Goal: Information Seeking & Learning: Learn about a topic

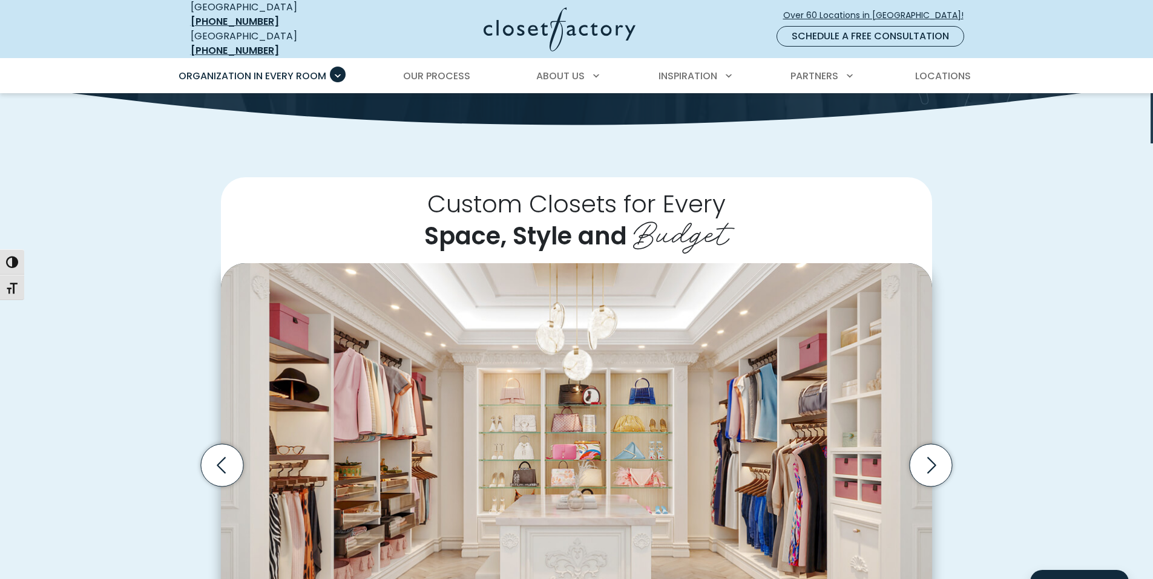
scroll to position [61, 0]
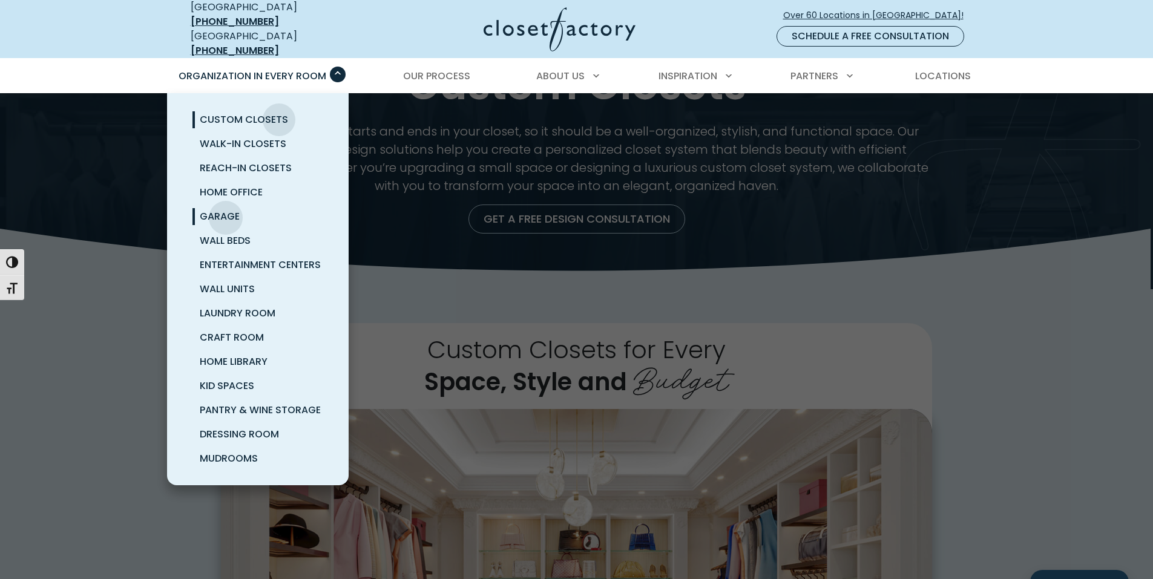
click at [226, 209] on span "Garage" at bounding box center [220, 216] width 40 height 14
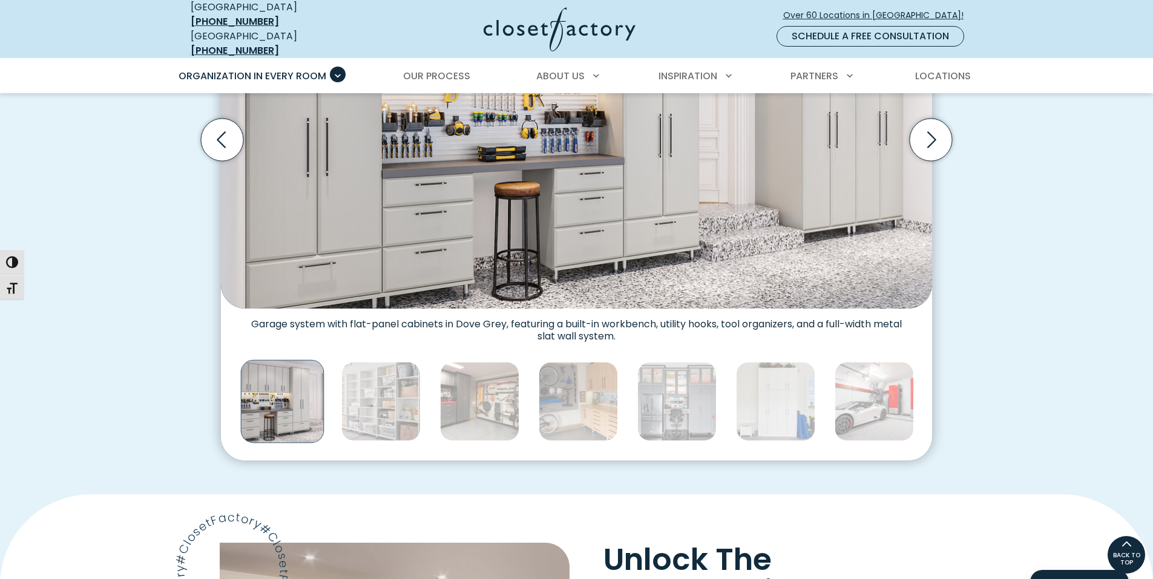
scroll to position [484, 0]
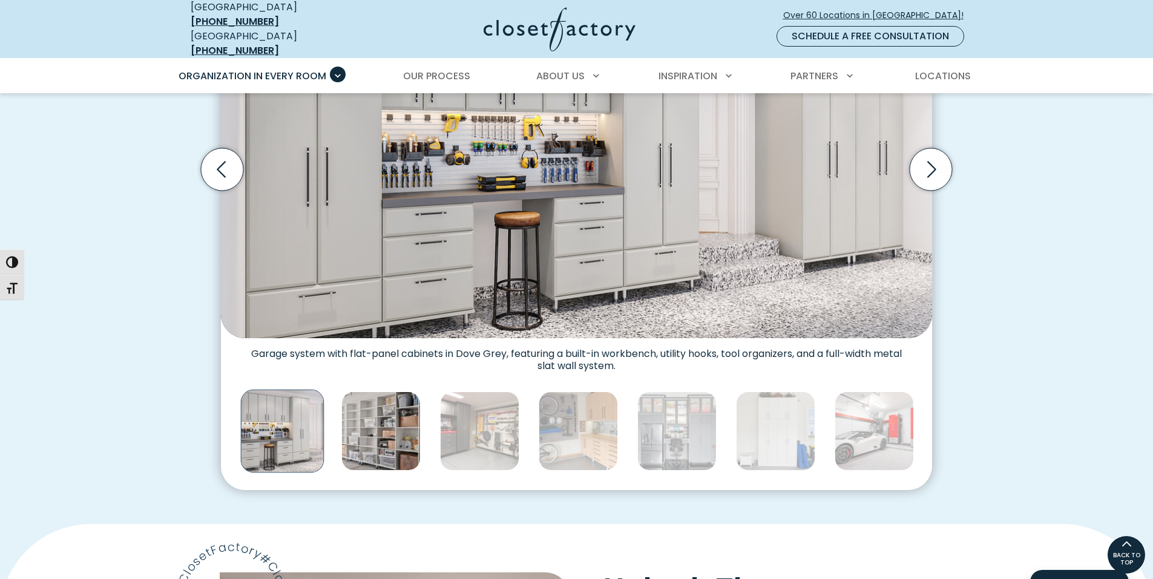
click at [391, 413] on img "Thumbnail Gallery" at bounding box center [380, 431] width 79 height 79
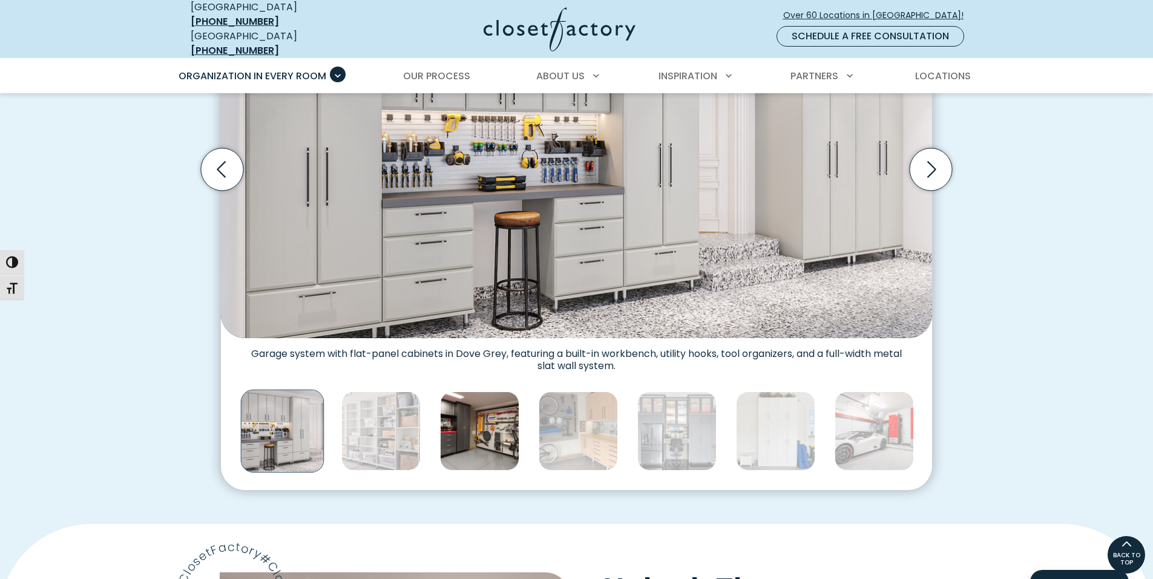
click at [455, 409] on img "Thumbnail Gallery" at bounding box center [479, 431] width 79 height 79
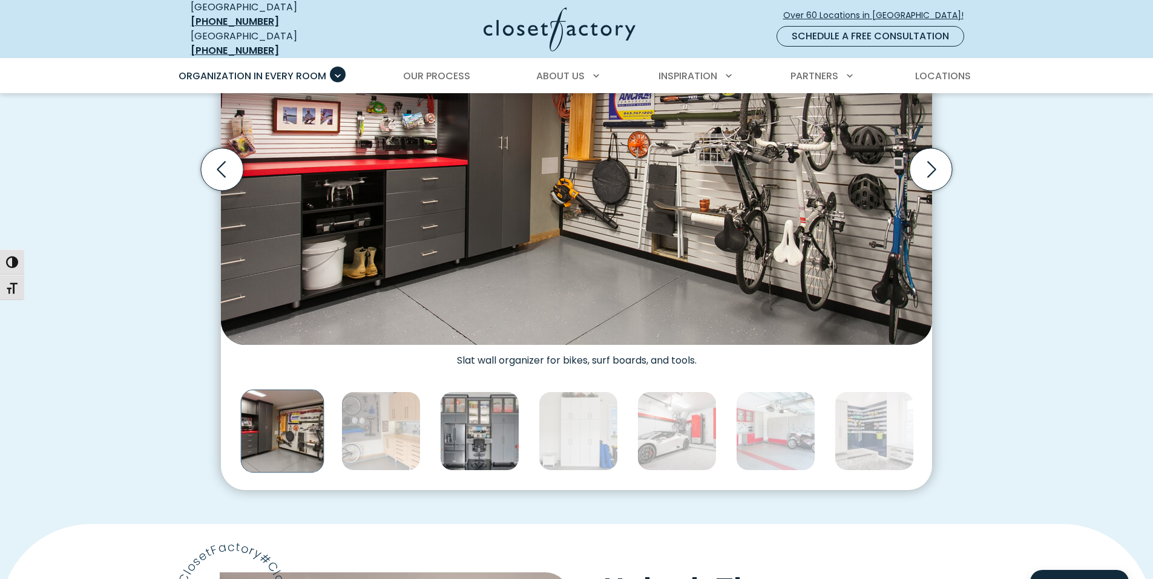
click at [487, 442] on img "Thumbnail Gallery" at bounding box center [479, 431] width 79 height 79
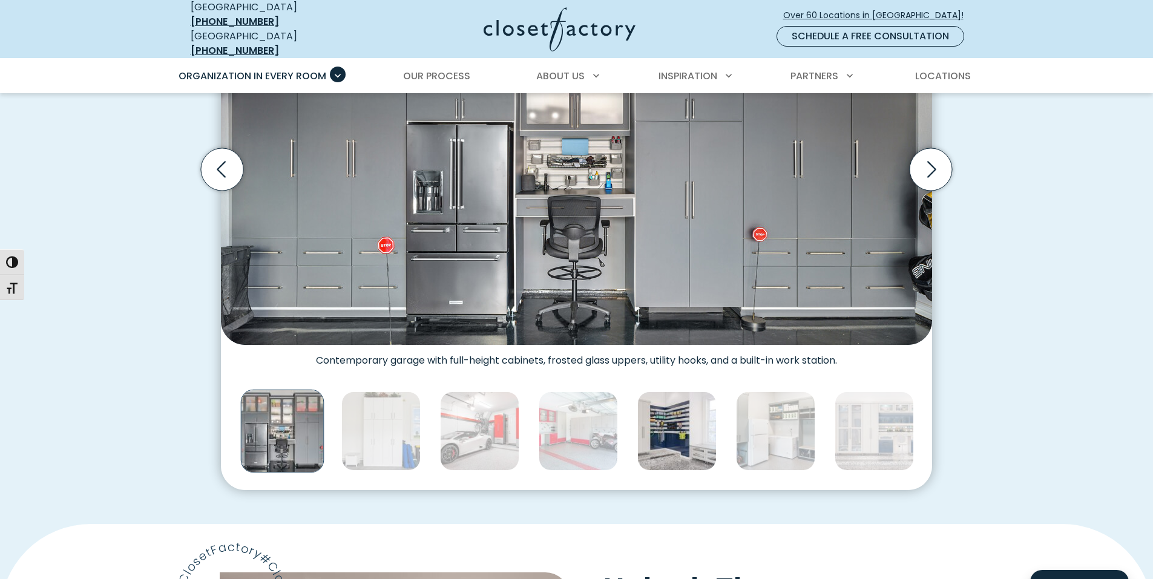
click at [680, 421] on img "Thumbnail Gallery" at bounding box center [676, 431] width 79 height 79
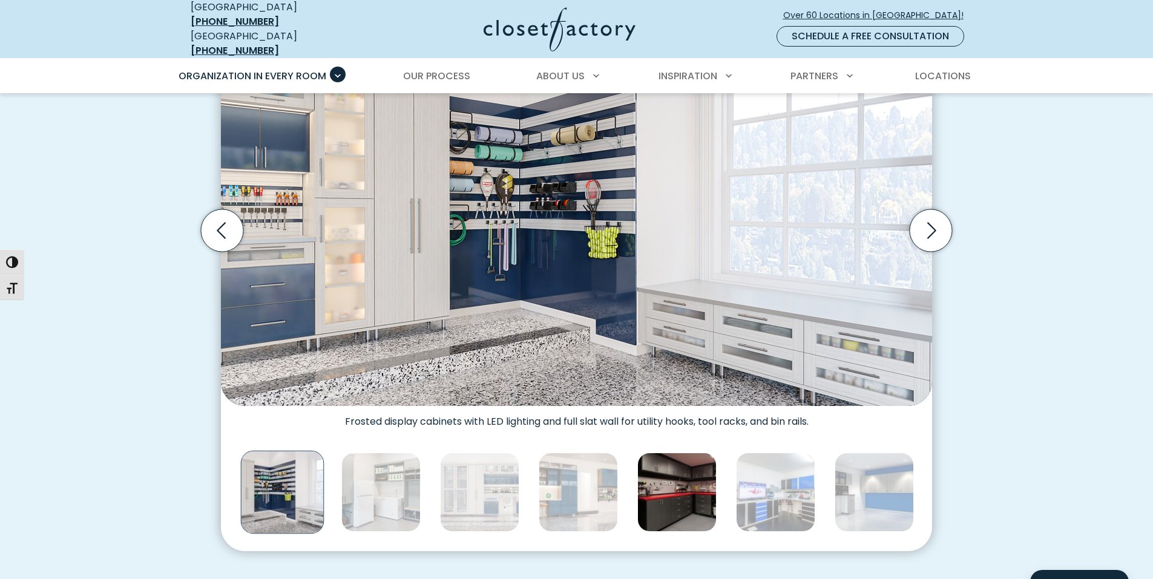
scroll to position [424, 0]
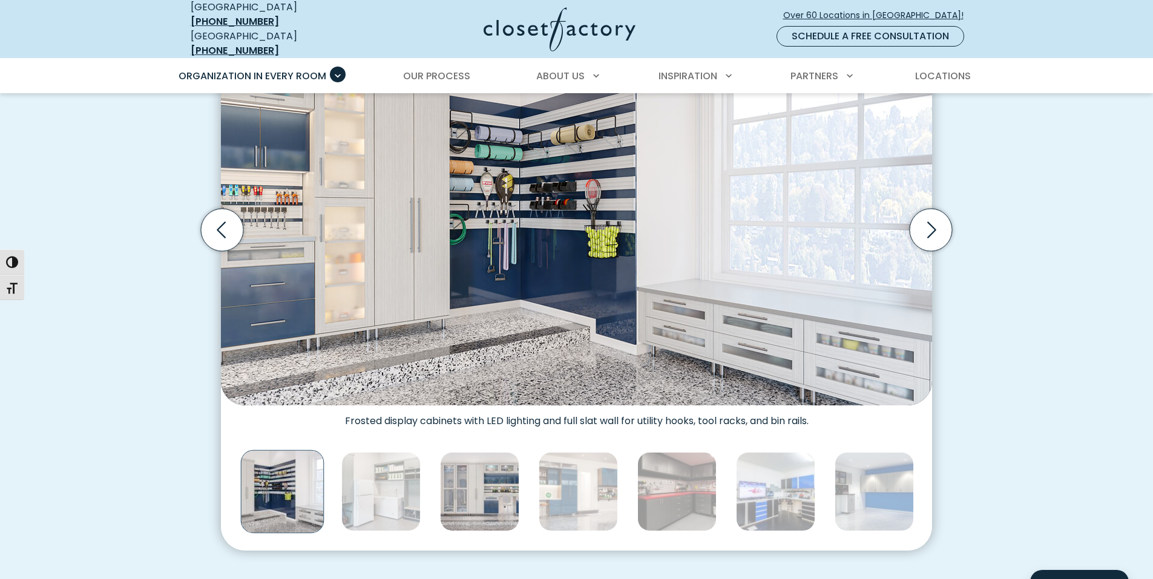
click at [481, 478] on img "Thumbnail Gallery" at bounding box center [479, 491] width 79 height 79
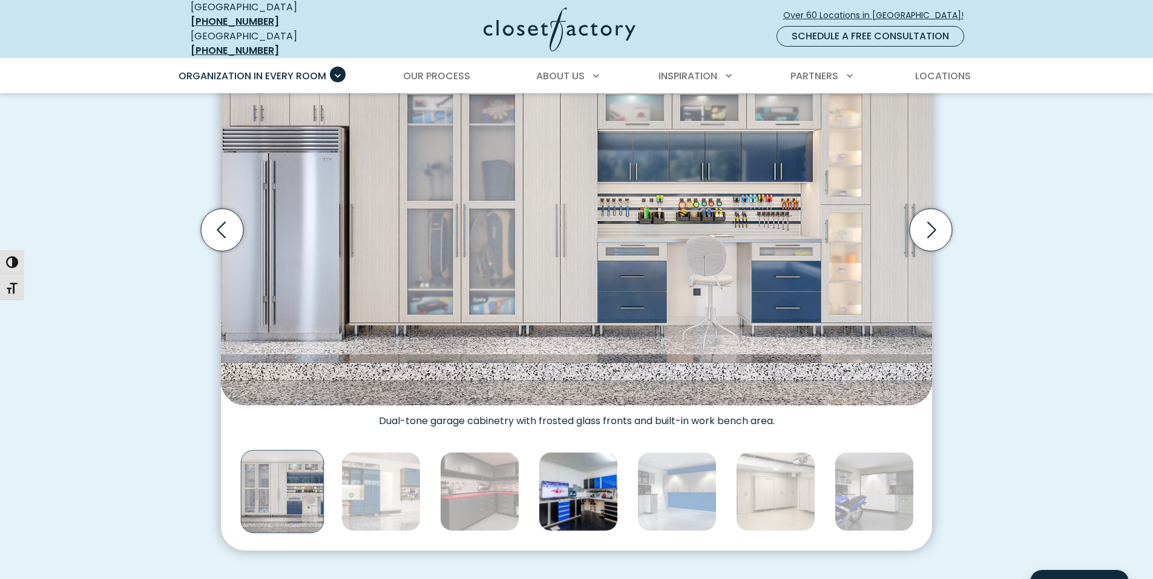
click at [568, 481] on img "Thumbnail Gallery" at bounding box center [578, 491] width 79 height 79
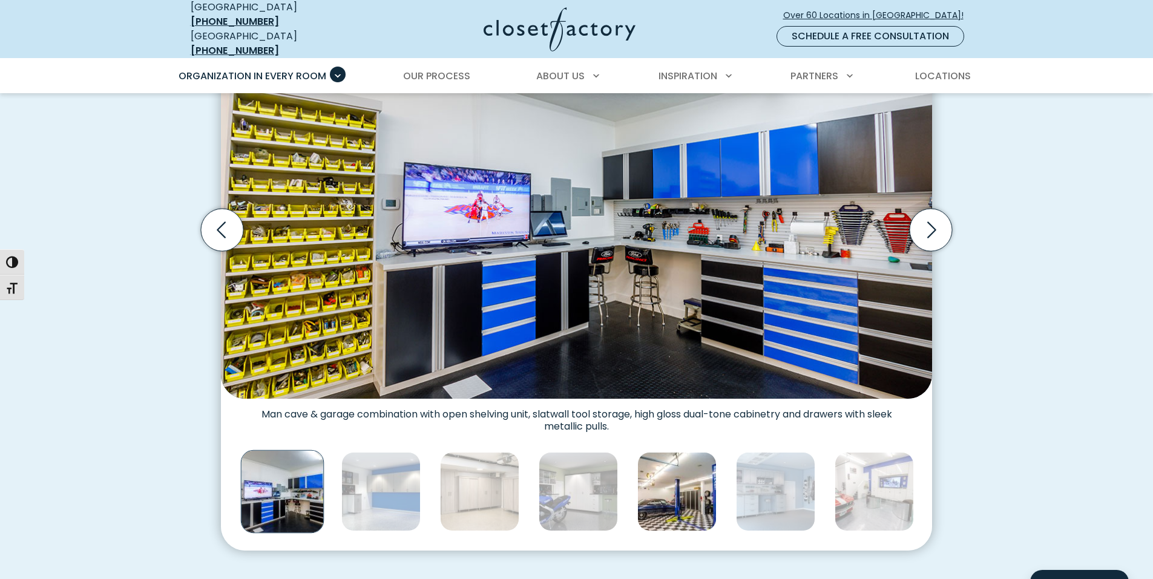
click at [662, 473] on img "Thumbnail Gallery" at bounding box center [676, 491] width 79 height 79
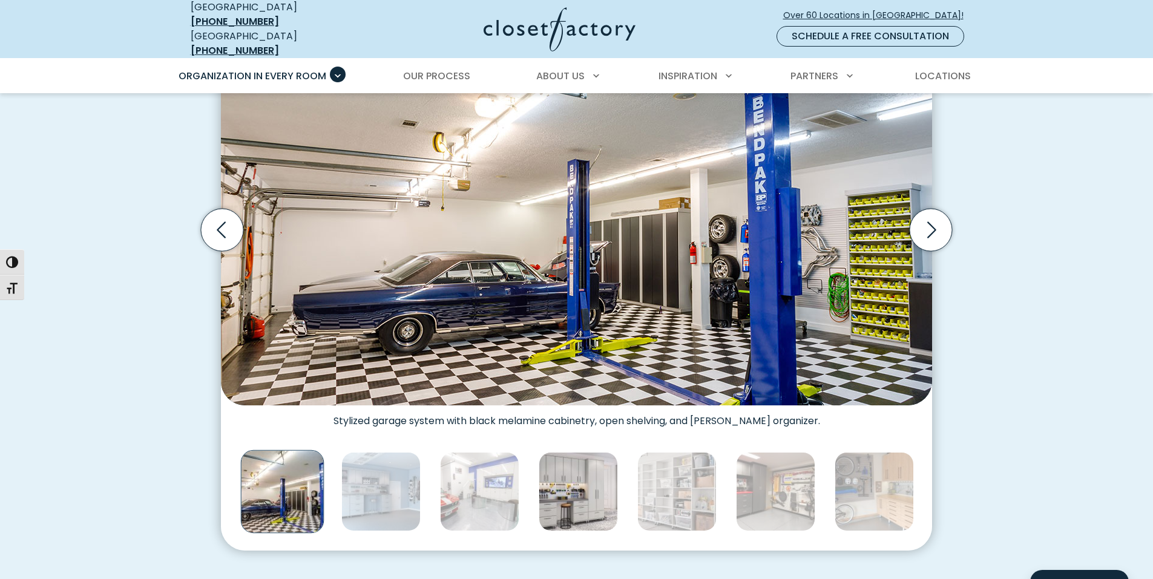
click at [599, 481] on img "Thumbnail Gallery" at bounding box center [578, 491] width 79 height 79
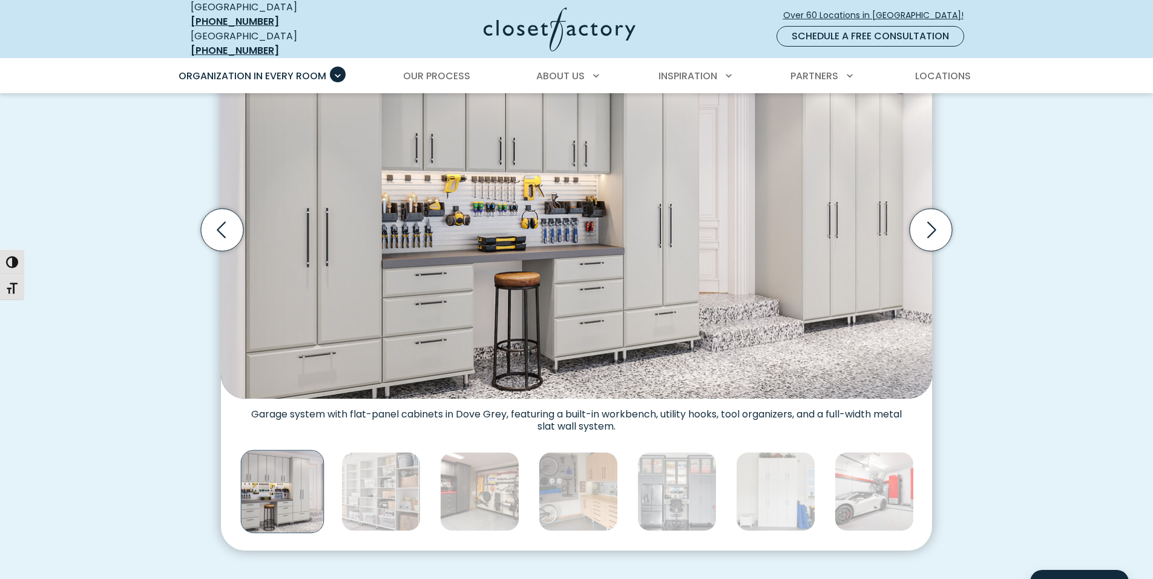
click at [481, 476] on img "Thumbnail Gallery" at bounding box center [479, 491] width 79 height 79
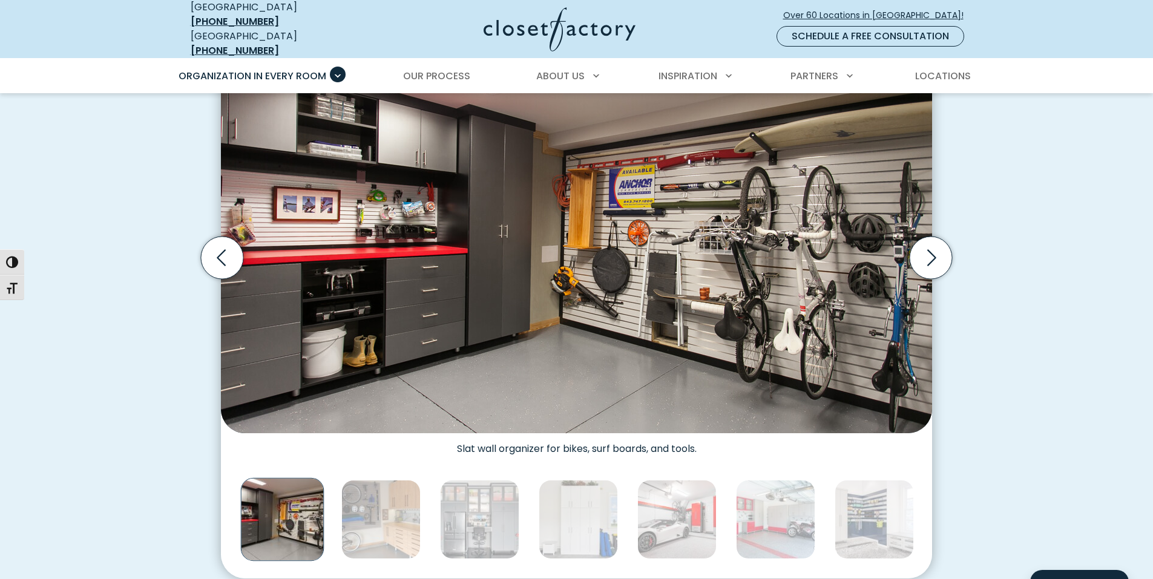
scroll to position [484, 0]
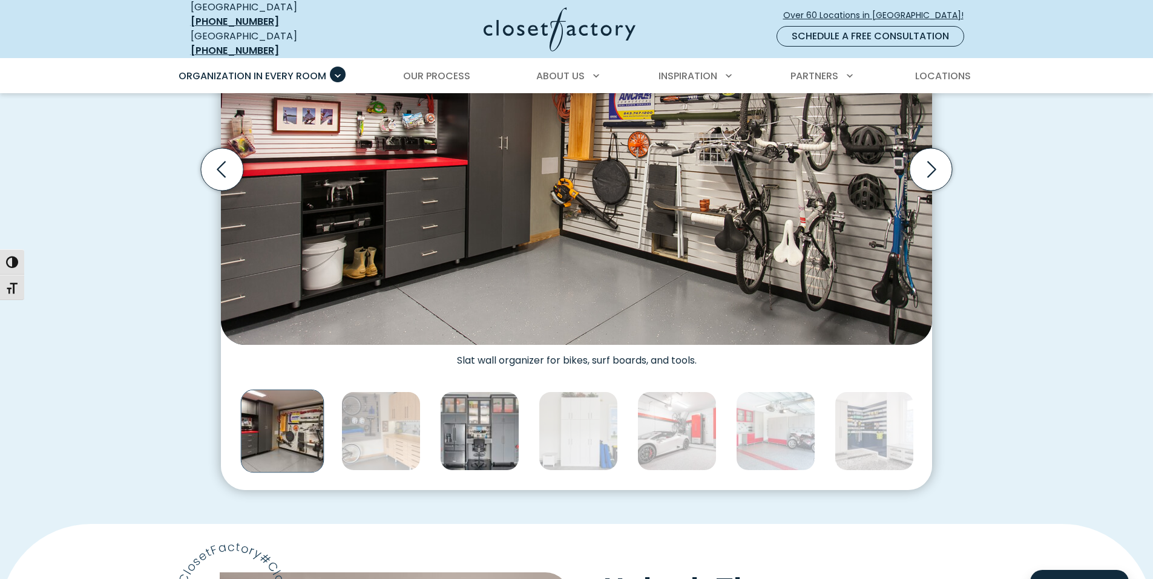
click at [489, 419] on img "Thumbnail Gallery" at bounding box center [479, 431] width 79 height 79
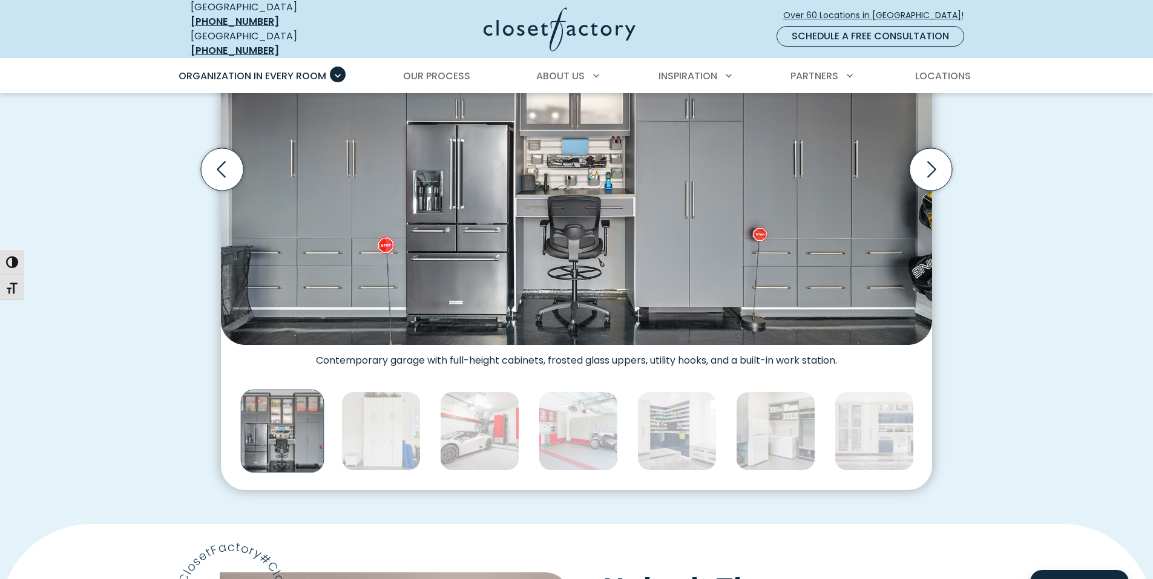
click at [282, 426] on img "Thumbnail Gallery" at bounding box center [283, 431] width 84 height 84
click at [590, 417] on img "Thumbnail Gallery" at bounding box center [578, 431] width 79 height 79
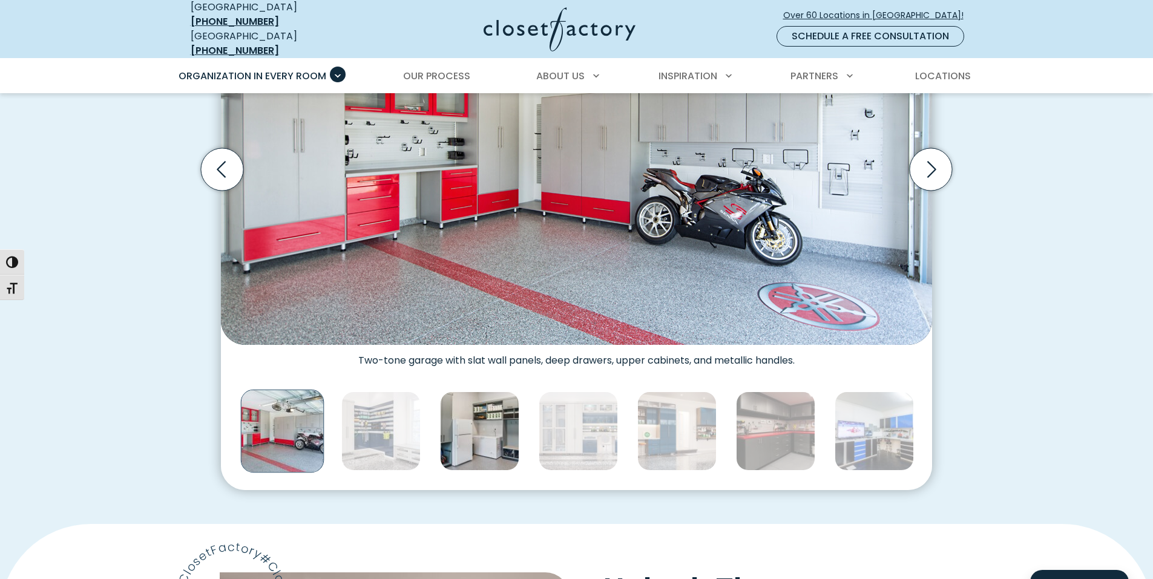
click at [494, 414] on img "Thumbnail Gallery" at bounding box center [479, 431] width 79 height 79
click at [499, 417] on img "Thumbnail Gallery" at bounding box center [480, 431] width 79 height 79
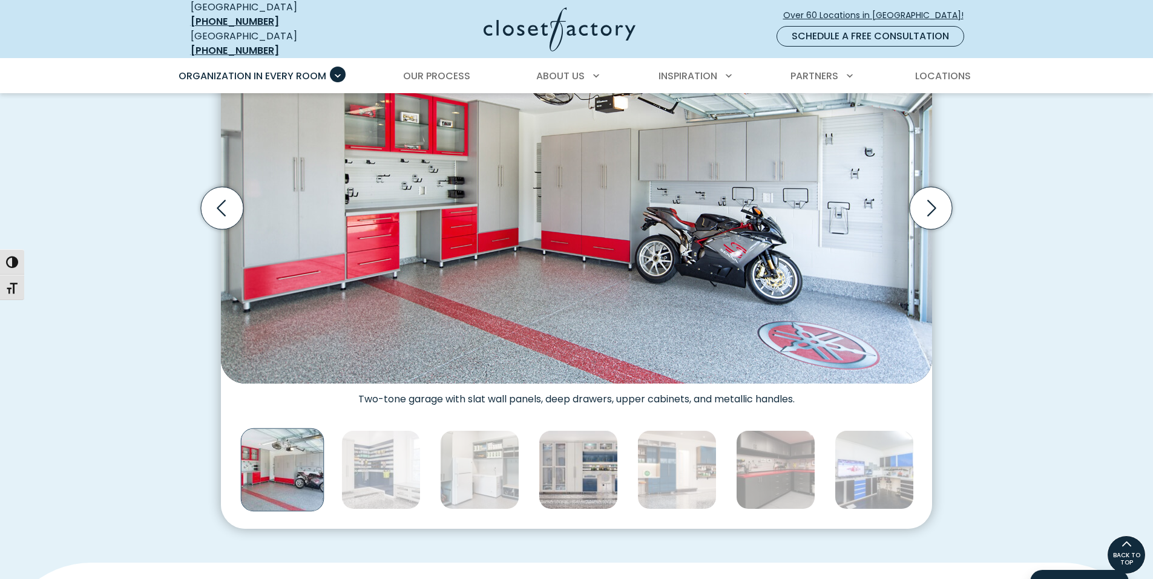
scroll to position [424, 0]
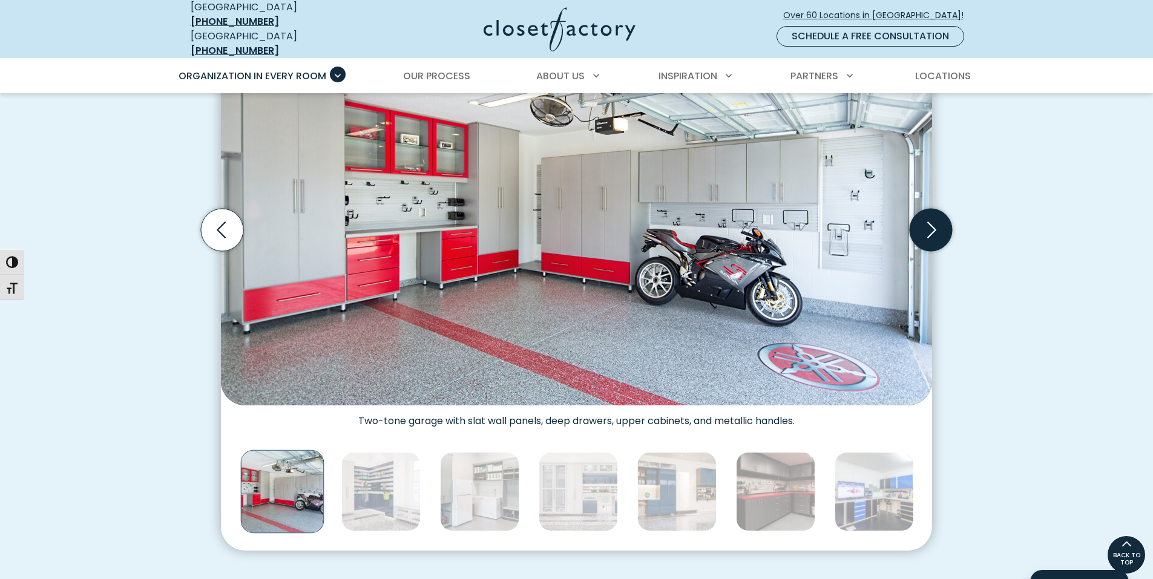
click at [943, 222] on icon "Next slide" at bounding box center [931, 230] width 42 height 42
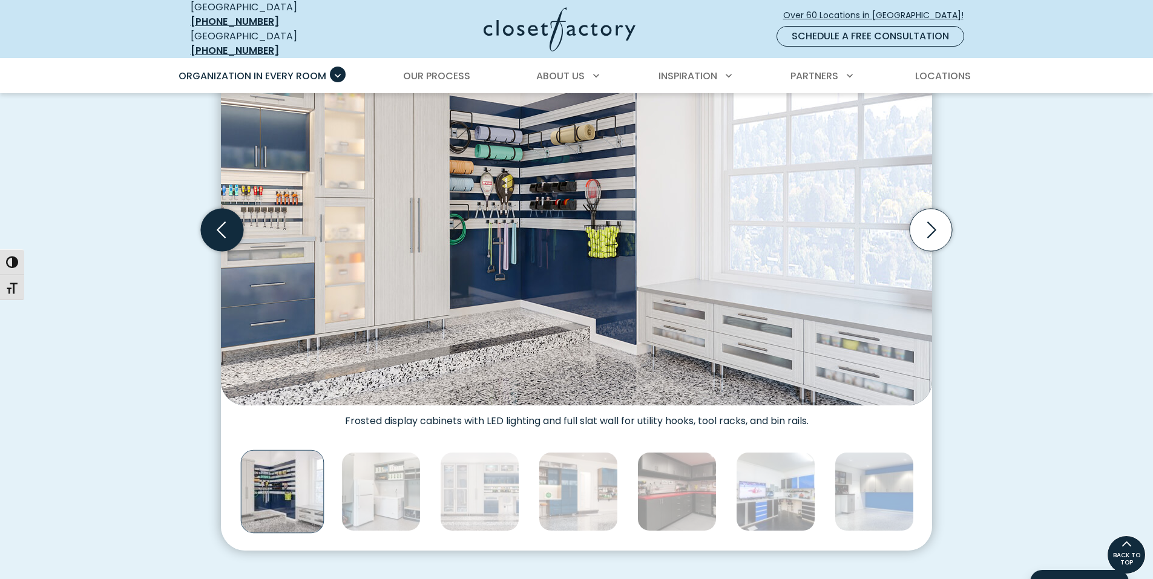
click at [240, 226] on icon "Previous slide" at bounding box center [222, 230] width 42 height 42
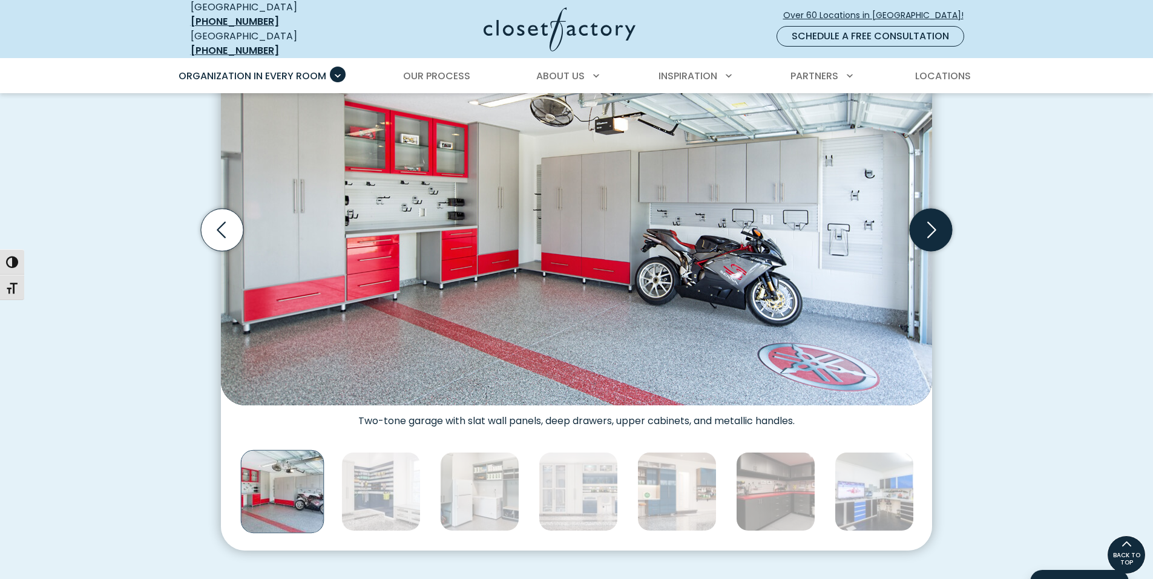
click at [917, 219] on icon "Next slide" at bounding box center [931, 230] width 42 height 42
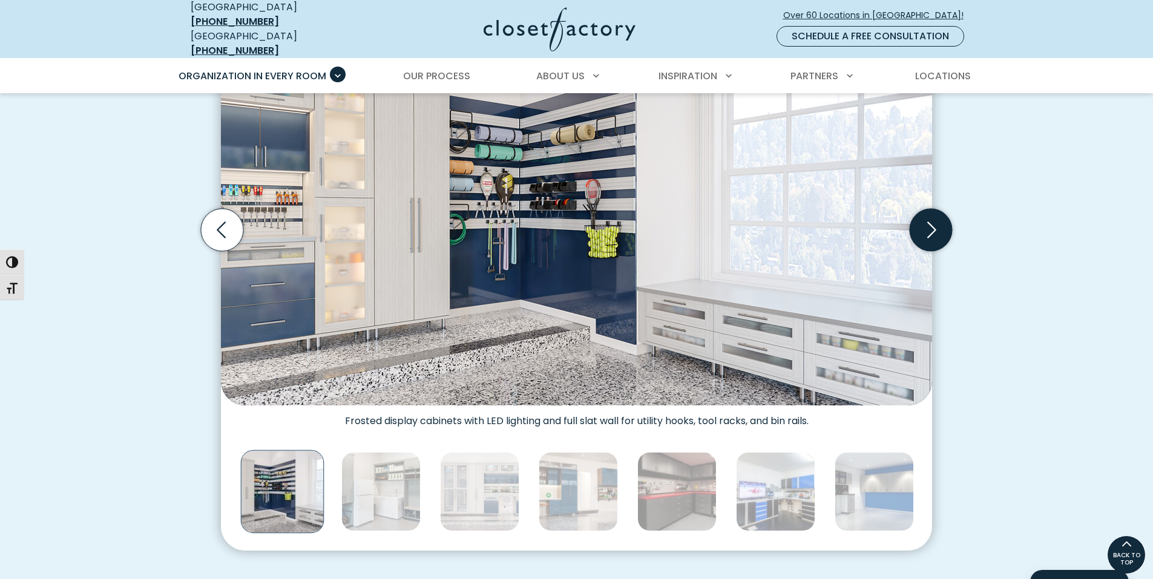
click at [918, 229] on icon "Next slide" at bounding box center [931, 230] width 42 height 42
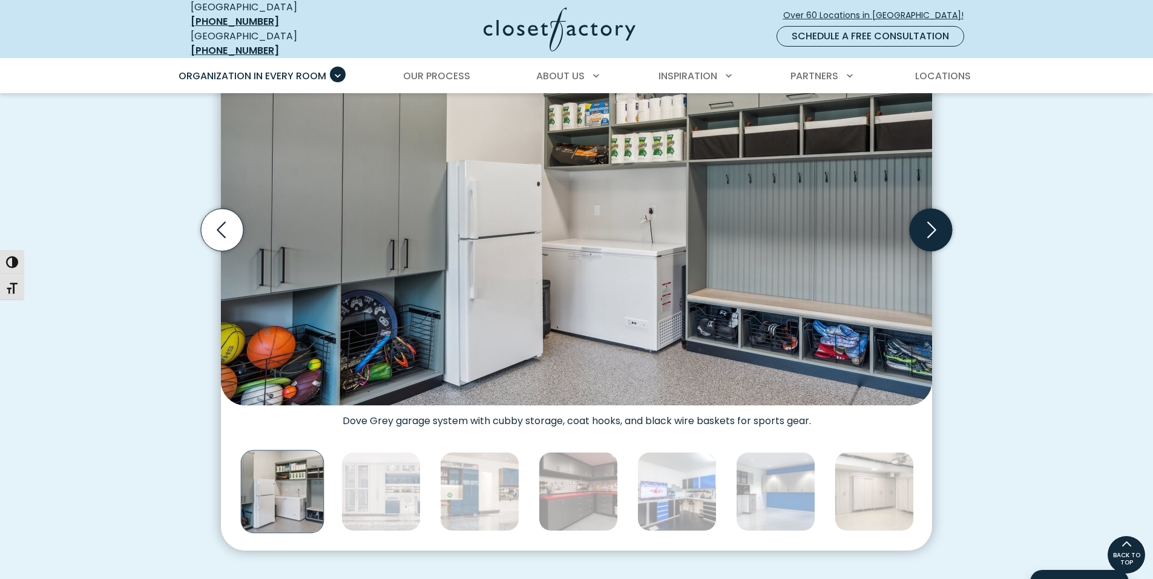
click at [918, 229] on icon "Next slide" at bounding box center [931, 230] width 42 height 42
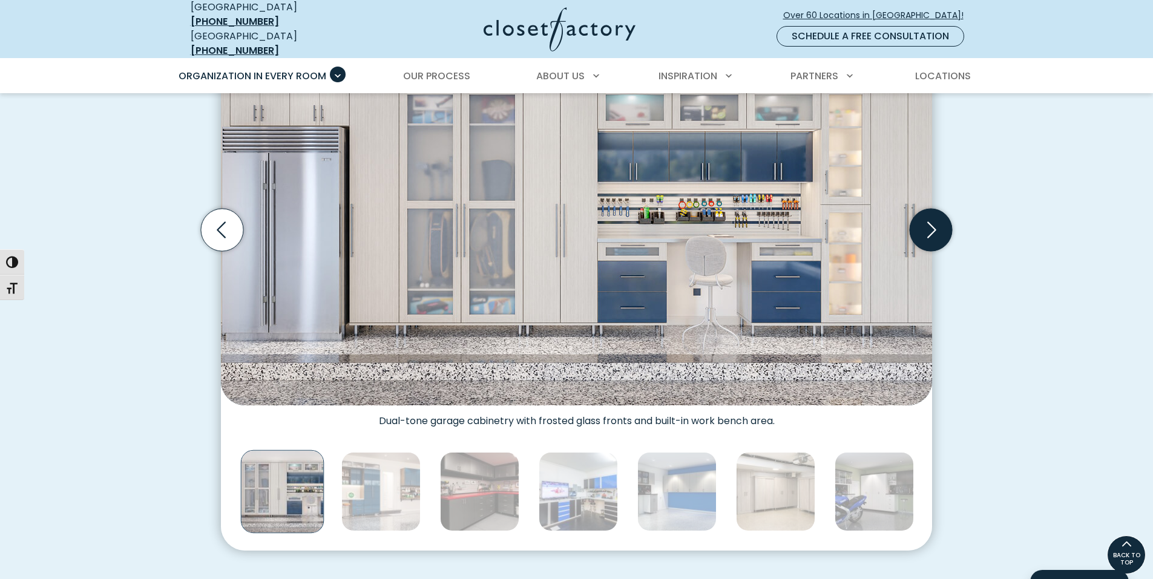
click at [918, 229] on icon "Next slide" at bounding box center [931, 230] width 42 height 42
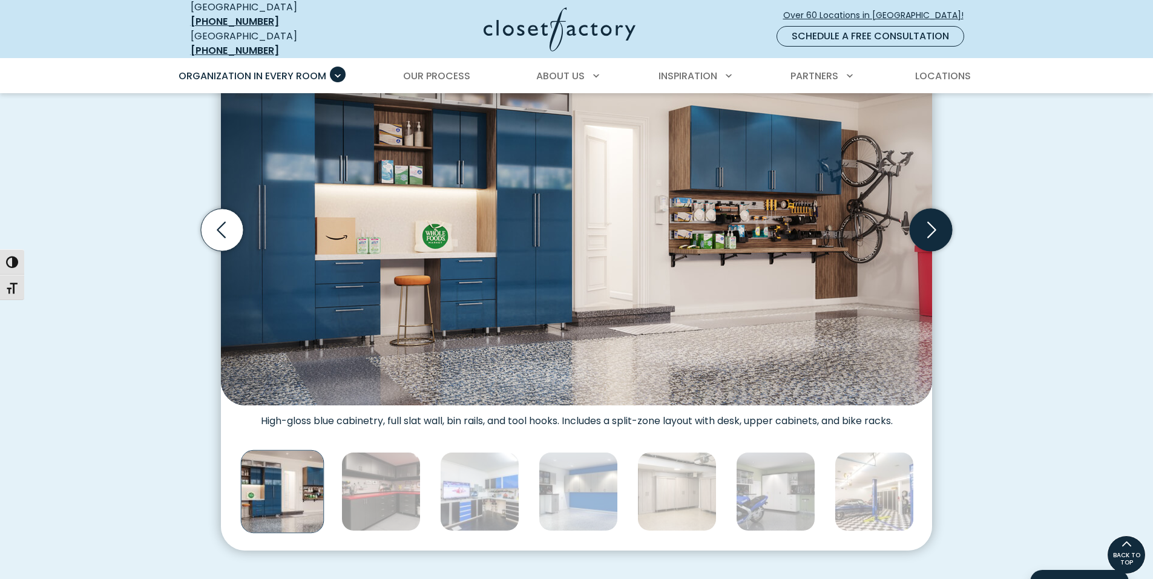
click at [933, 216] on icon "Next slide" at bounding box center [931, 230] width 42 height 42
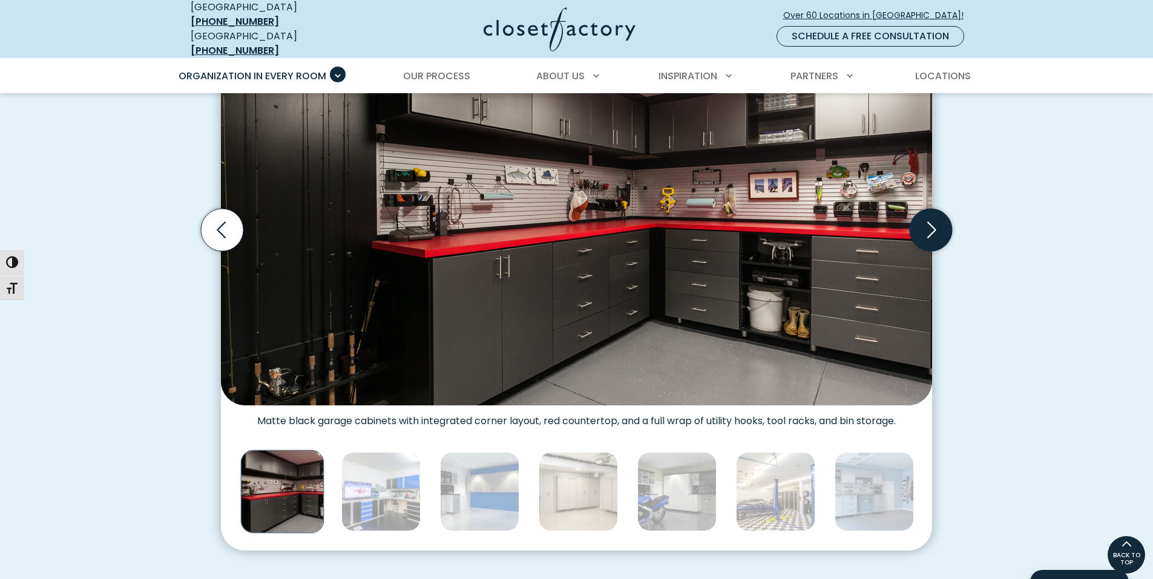
click at [933, 216] on icon "Next slide" at bounding box center [931, 230] width 42 height 42
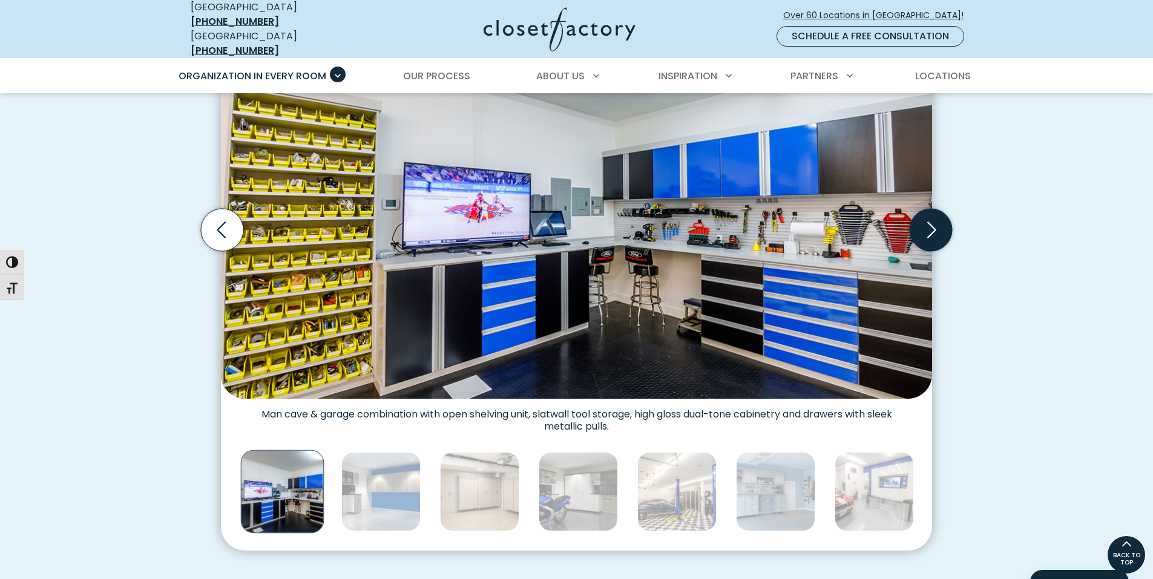
click at [933, 216] on icon "Next slide" at bounding box center [931, 230] width 42 height 42
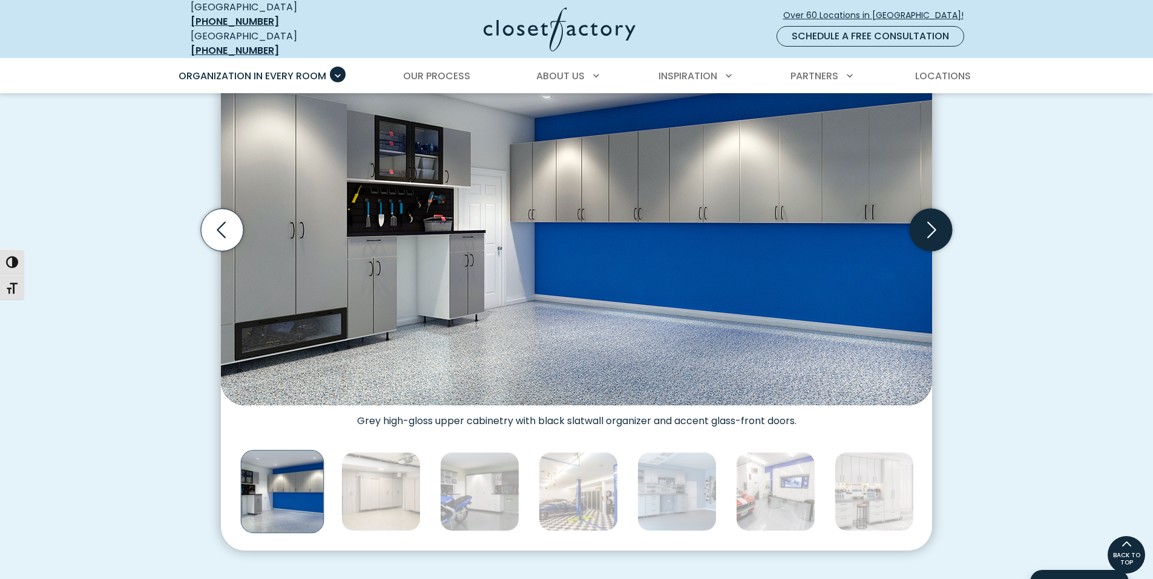
click at [933, 216] on icon "Next slide" at bounding box center [931, 230] width 42 height 42
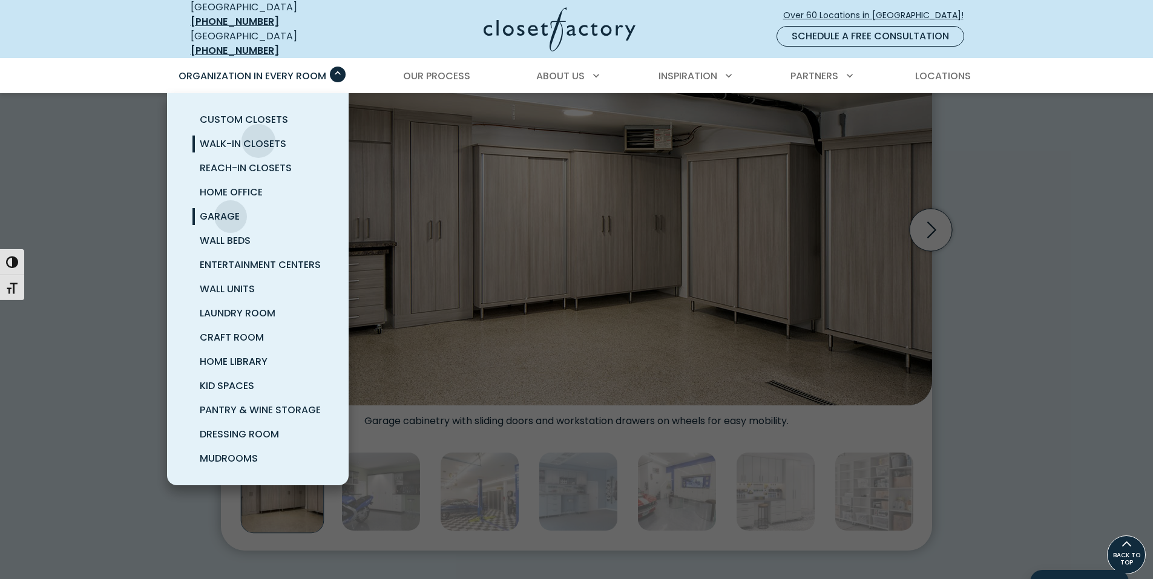
click at [258, 137] on span "Walk-In Closets" at bounding box center [243, 144] width 87 height 14
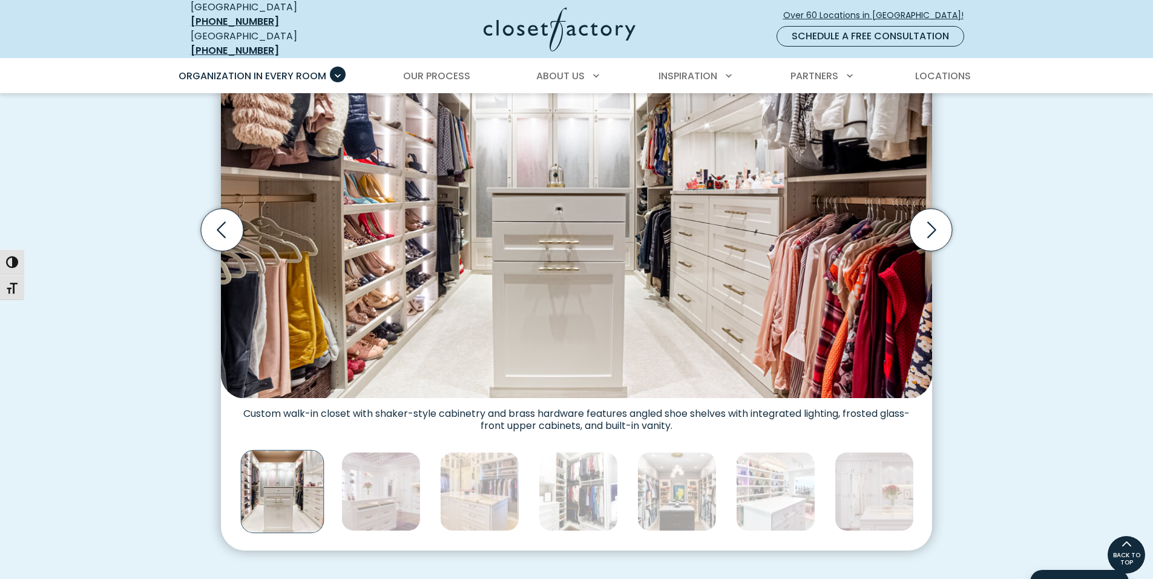
scroll to position [423, 0]
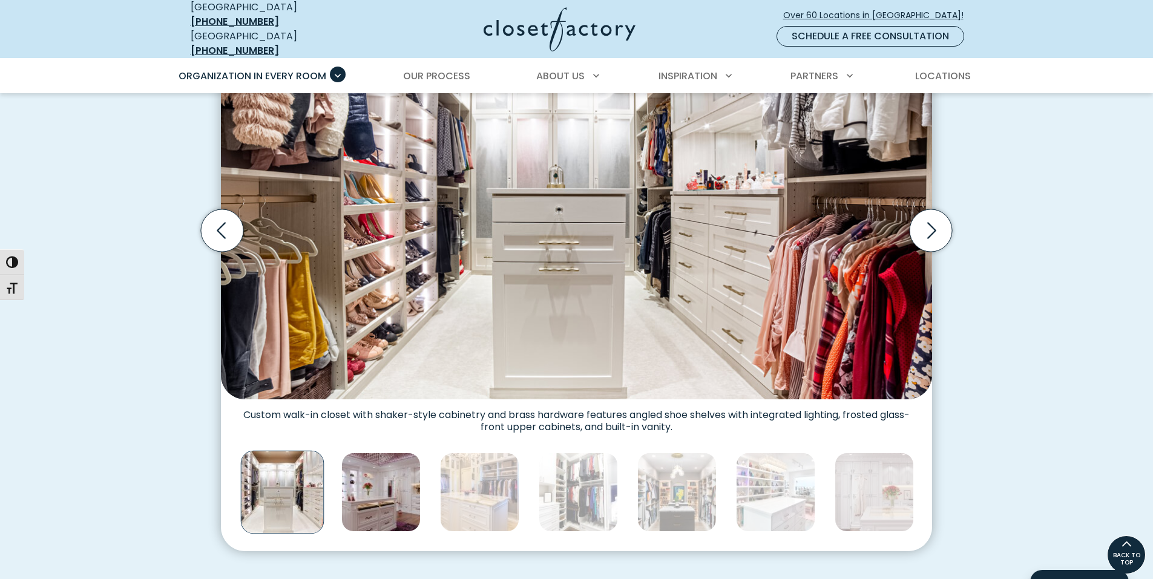
click at [370, 482] on img "Thumbnail Gallery" at bounding box center [380, 492] width 79 height 79
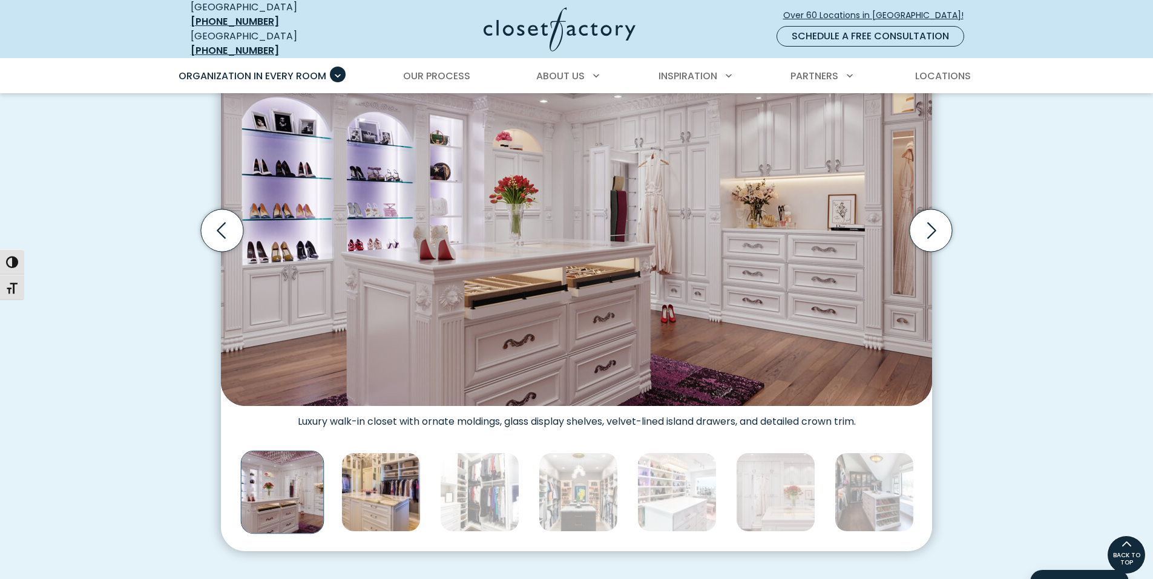
click at [408, 487] on img "Thumbnail Gallery" at bounding box center [380, 492] width 79 height 79
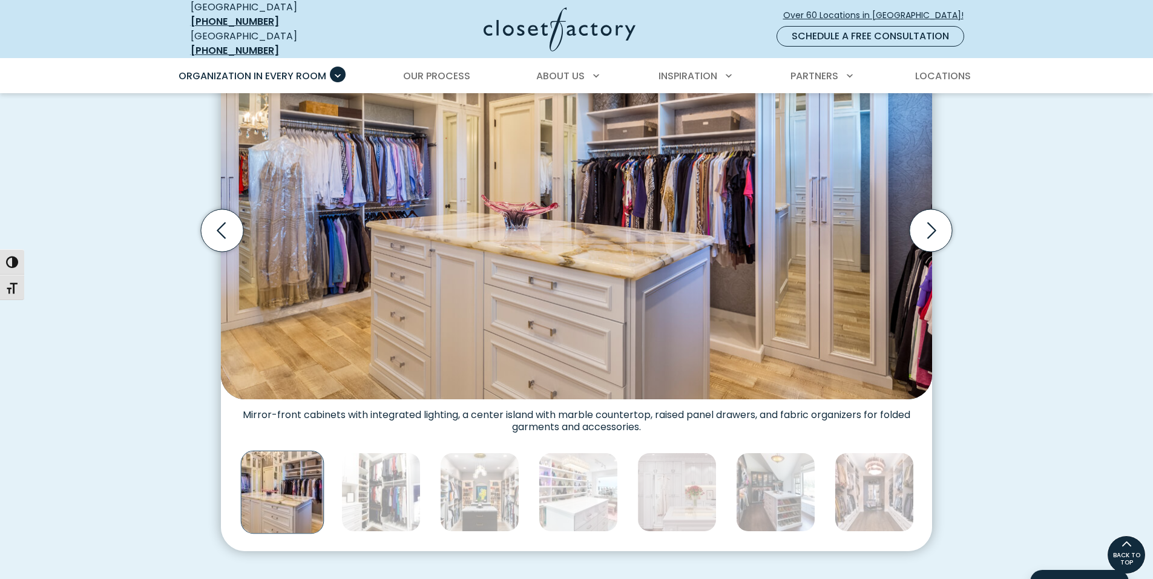
click at [410, 485] on img "Thumbnail Gallery" at bounding box center [380, 492] width 79 height 79
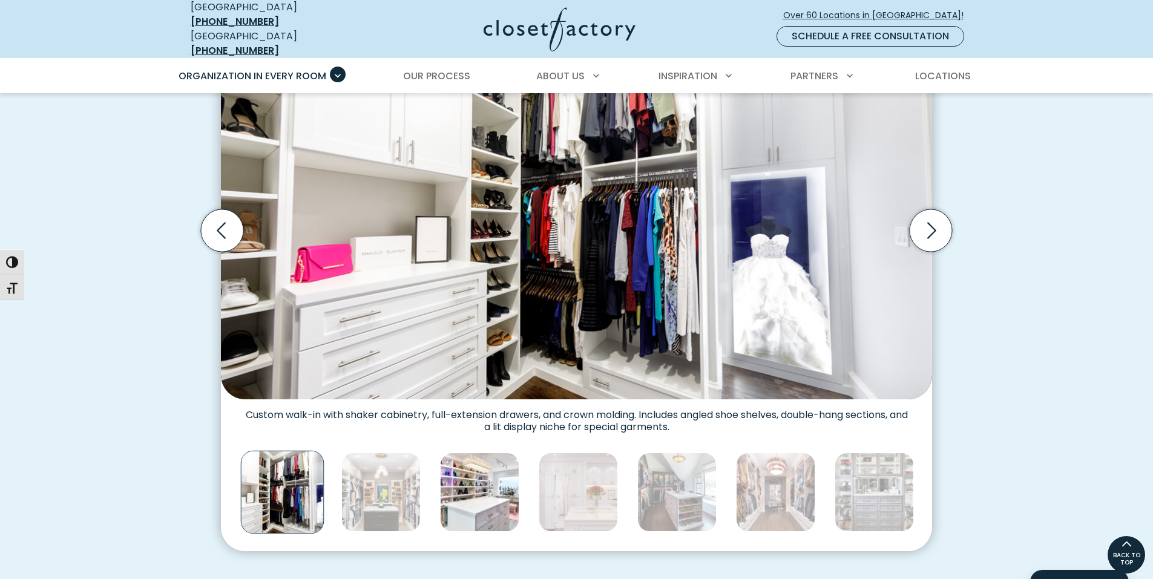
click at [465, 476] on img "Thumbnail Gallery" at bounding box center [479, 492] width 79 height 79
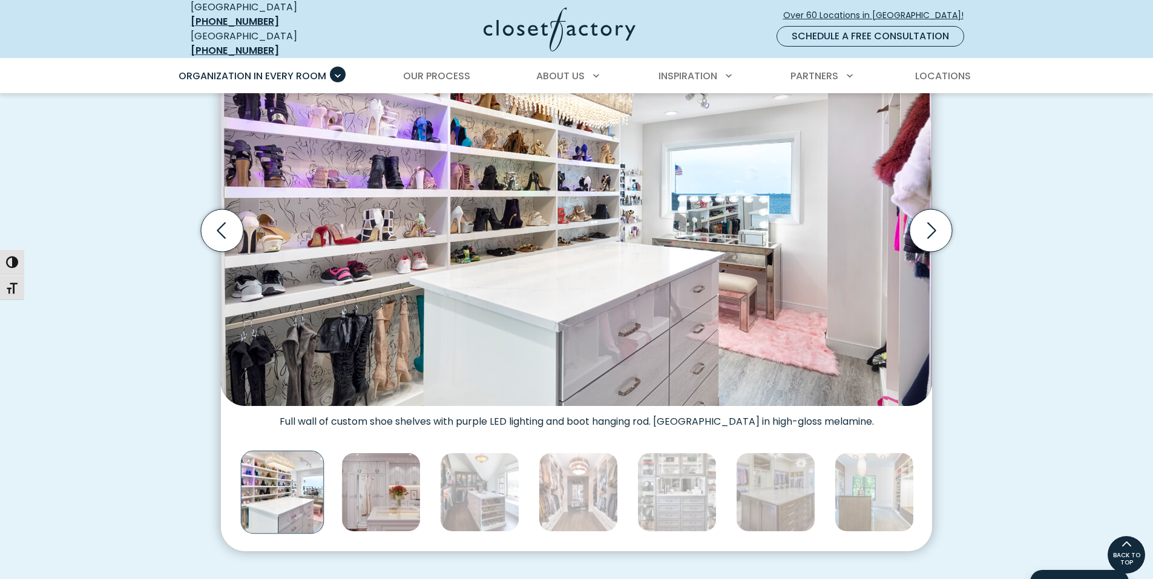
click at [397, 475] on img "Thumbnail Gallery" at bounding box center [380, 492] width 79 height 79
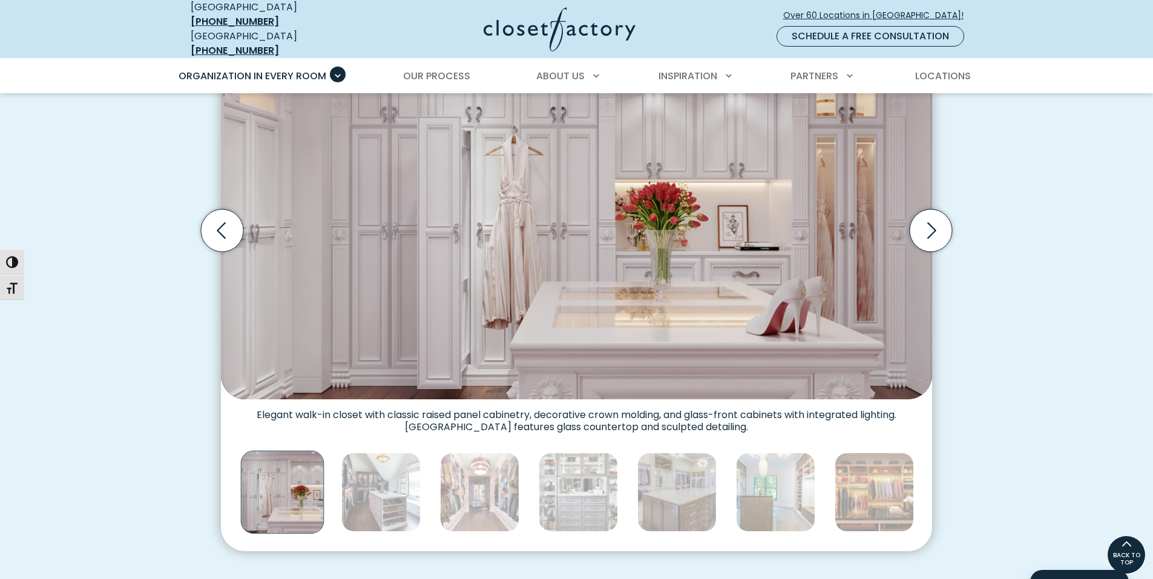
click at [295, 481] on img "Thumbnail Gallery" at bounding box center [283, 492] width 84 height 84
click at [237, 229] on icon "Previous slide" at bounding box center [222, 230] width 42 height 42
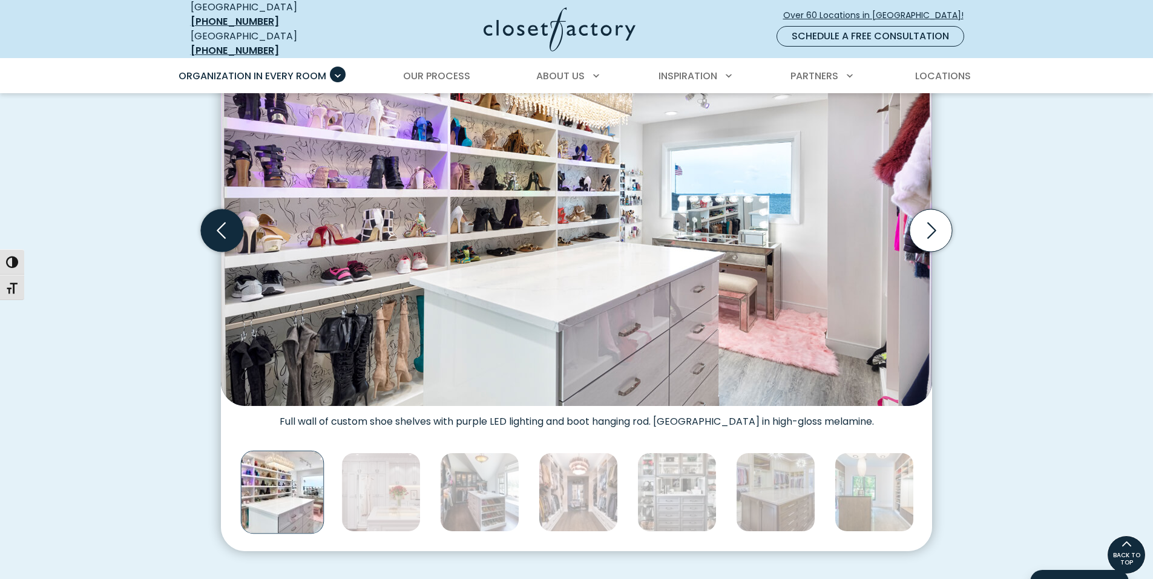
click at [237, 229] on icon "Previous slide" at bounding box center [222, 230] width 42 height 42
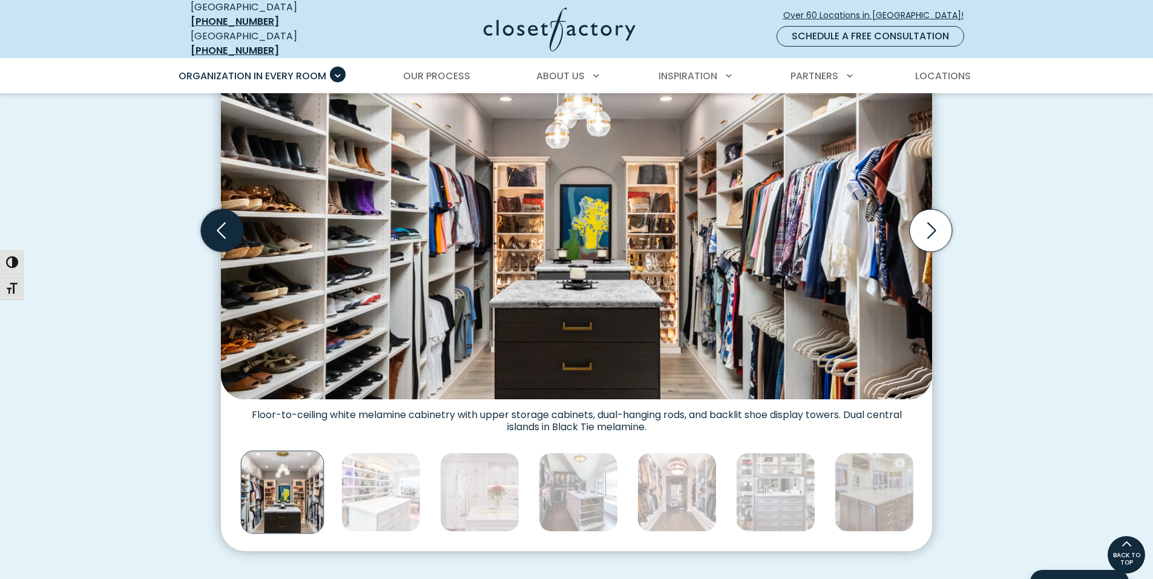
click at [232, 220] on icon "Previous slide" at bounding box center [222, 230] width 42 height 42
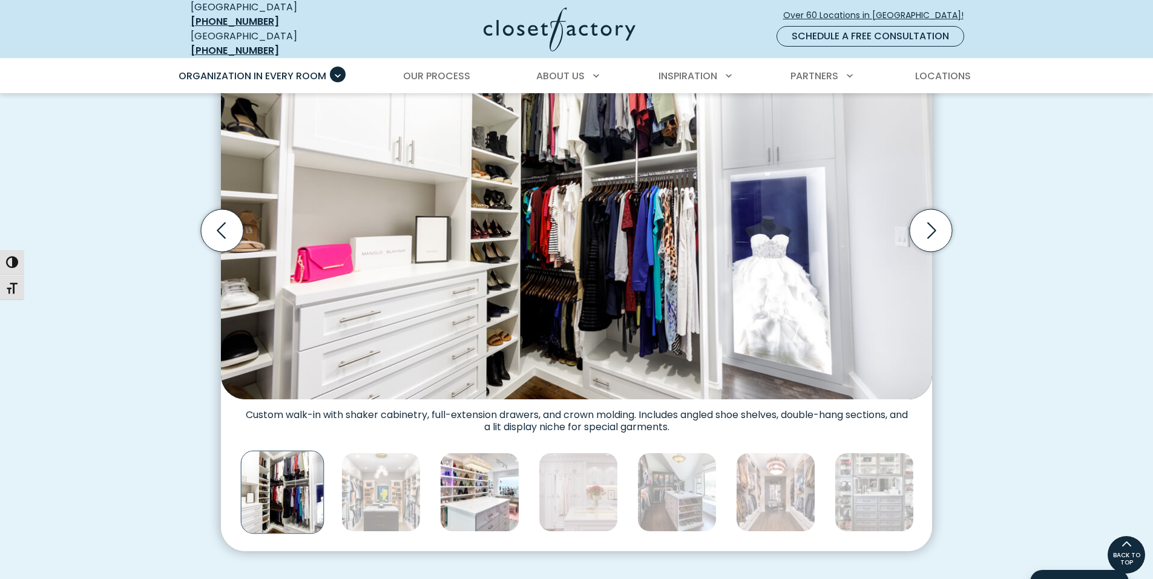
click at [490, 469] on img "Thumbnail Gallery" at bounding box center [479, 492] width 79 height 79
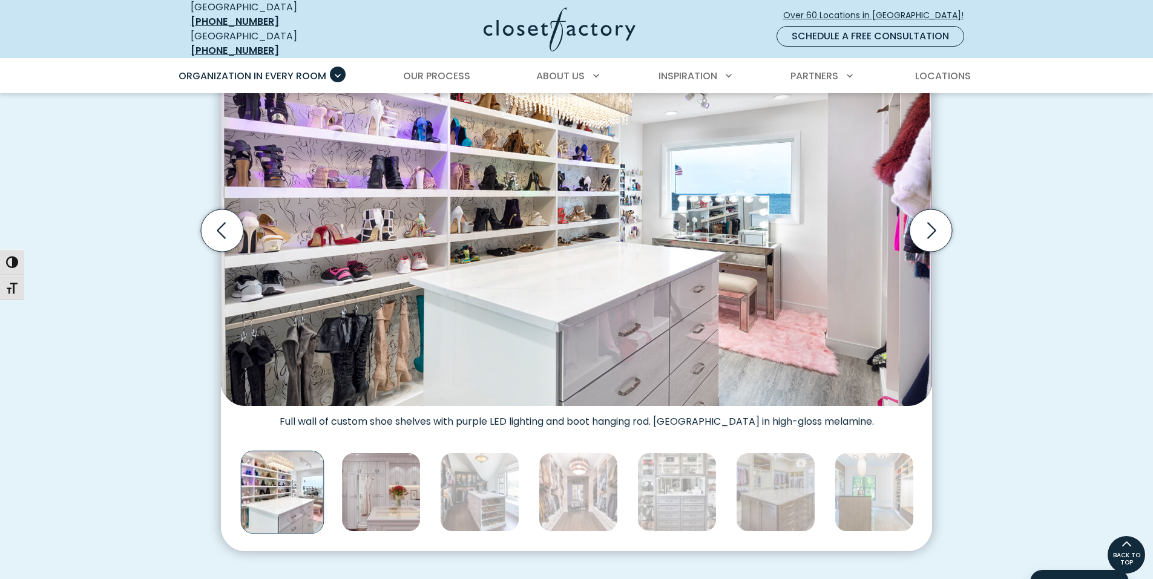
click at [361, 475] on img "Thumbnail Gallery" at bounding box center [380, 492] width 79 height 79
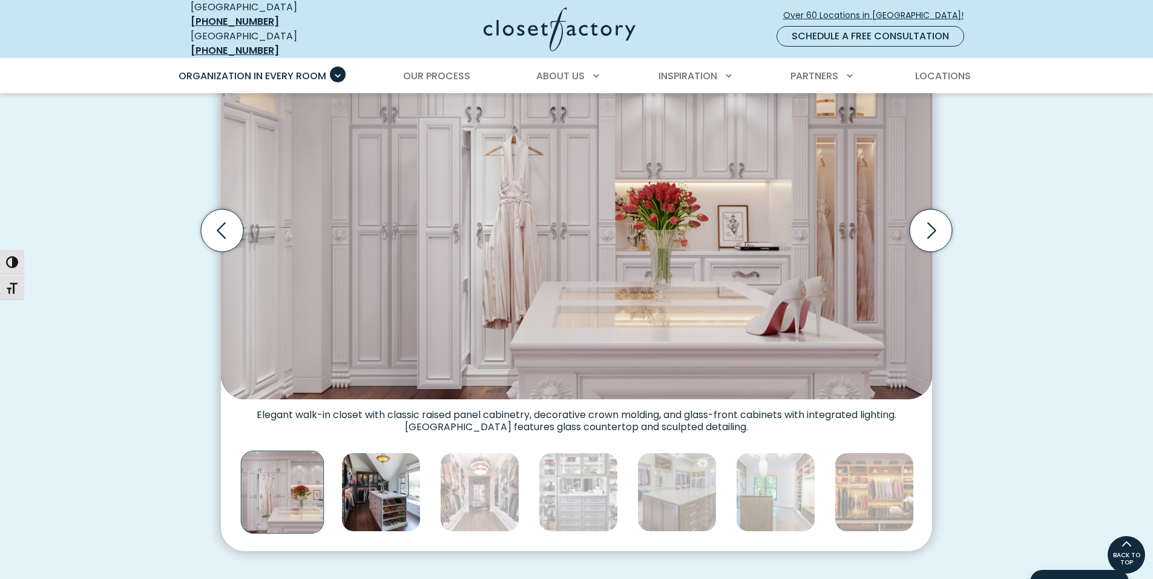
click at [384, 479] on img "Thumbnail Gallery" at bounding box center [380, 492] width 79 height 79
